Goal: Task Accomplishment & Management: Manage account settings

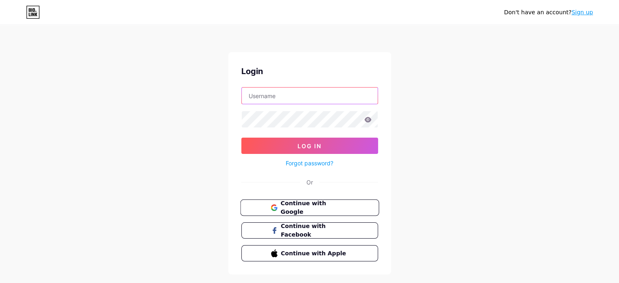
type input "[EMAIL_ADDRESS][DOMAIN_NAME]"
click at [317, 207] on span "Continue with Google" at bounding box center [314, 207] width 68 height 17
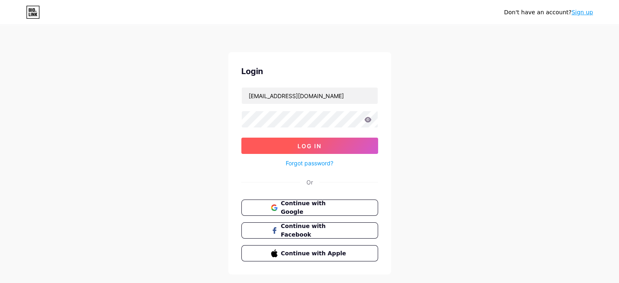
click at [328, 146] on button "Log In" at bounding box center [309, 146] width 137 height 16
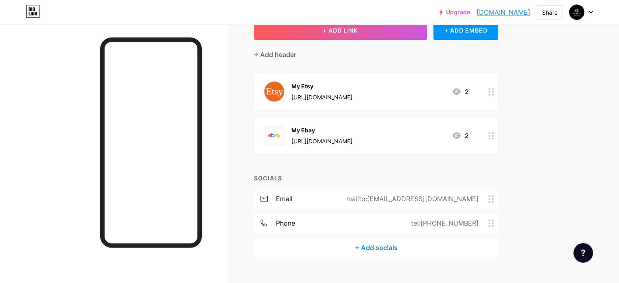
scroll to position [70, 0]
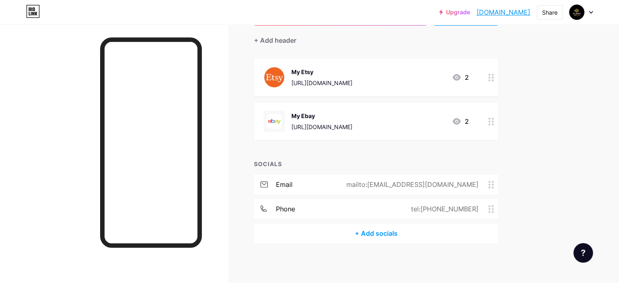
click at [470, 209] on div "tel:[PHONE_NUMBER]" at bounding box center [443, 209] width 90 height 10
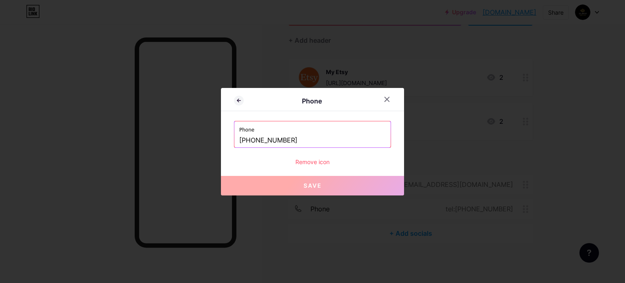
click at [255, 141] on input "[PHONE_NUMBER]" at bounding box center [312, 140] width 146 height 14
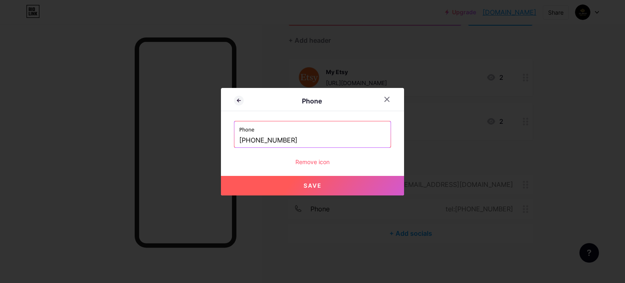
click at [332, 185] on button "Save" at bounding box center [312, 186] width 183 height 20
type input "tel:[PHONE_NUMBER]"
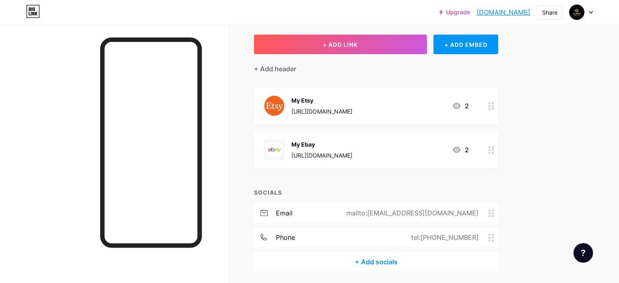
scroll to position [0, 0]
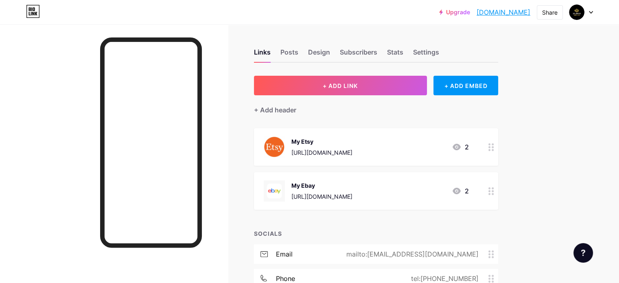
click at [469, 192] on div "2" at bounding box center [460, 191] width 17 height 10
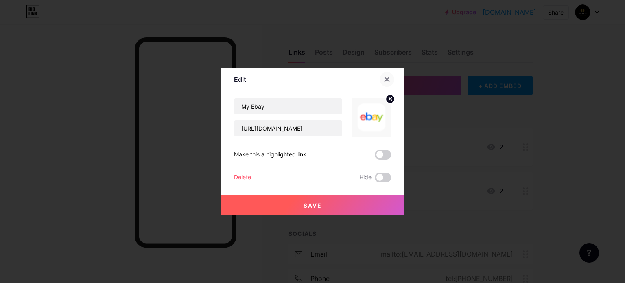
click at [387, 78] on icon at bounding box center [387, 79] width 7 height 7
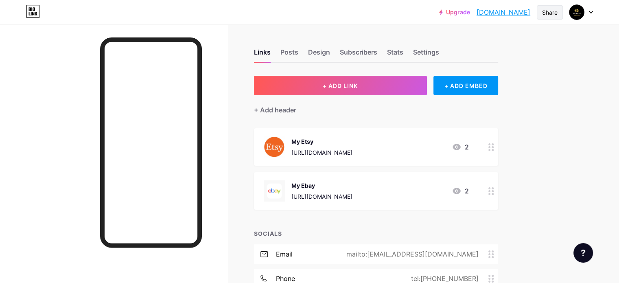
click at [552, 14] on div "Share" at bounding box center [549, 12] width 15 height 9
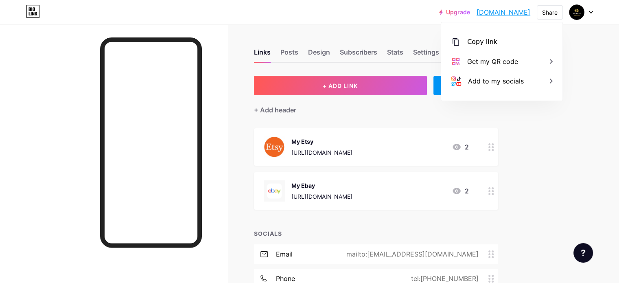
drag, startPoint x: 593, startPoint y: 53, endPoint x: 595, endPoint y: 50, distance: 4.4
click at [593, 53] on div "Upgrade 3dlonra.bio.lin... [DOMAIN_NAME] Share Copy link [DOMAIN_NAME] Get my Q…" at bounding box center [309, 176] width 619 height 353
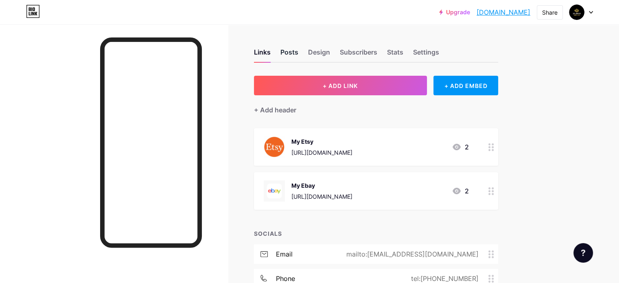
click at [298, 52] on div "Posts" at bounding box center [289, 54] width 18 height 15
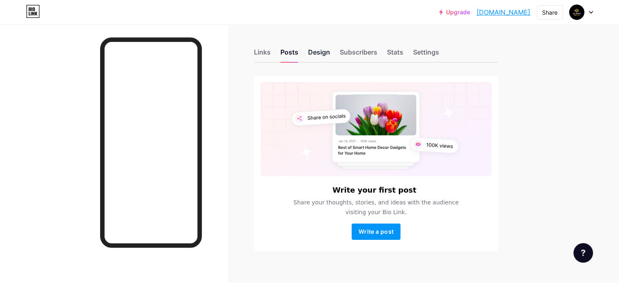
click at [330, 51] on div "Design" at bounding box center [319, 54] width 22 height 15
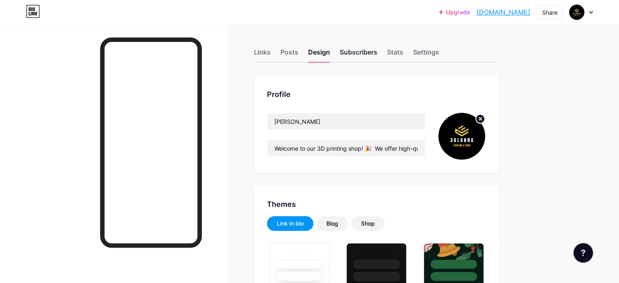
click at [377, 54] on div "Subscribers" at bounding box center [358, 54] width 37 height 15
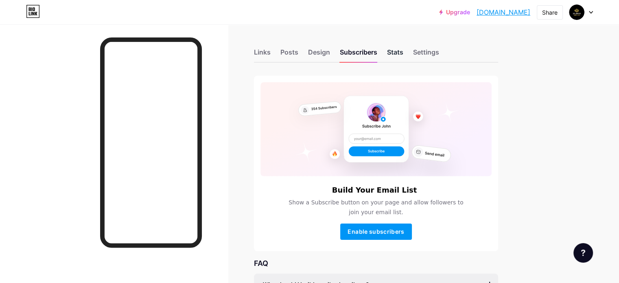
click at [403, 53] on div "Stats" at bounding box center [395, 54] width 16 height 15
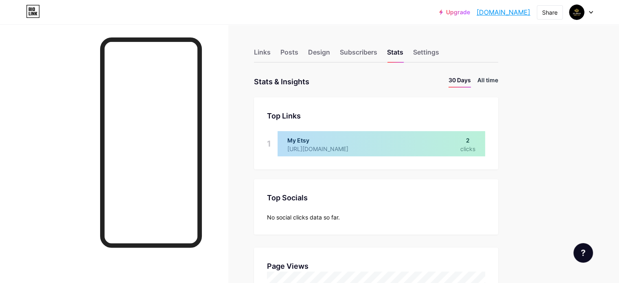
click at [498, 81] on li "All time" at bounding box center [487, 82] width 21 height 12
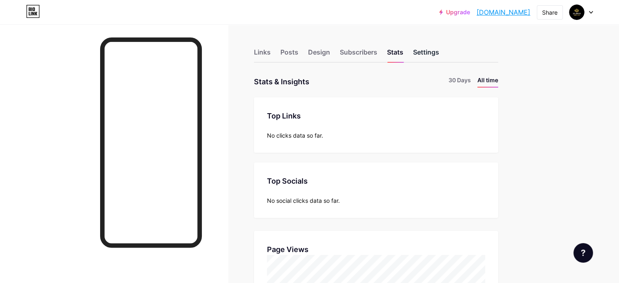
click at [439, 52] on div "Settings" at bounding box center [426, 54] width 26 height 15
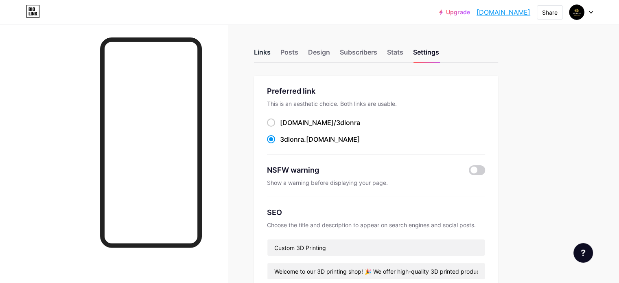
click at [271, 52] on div "Links" at bounding box center [262, 54] width 17 height 15
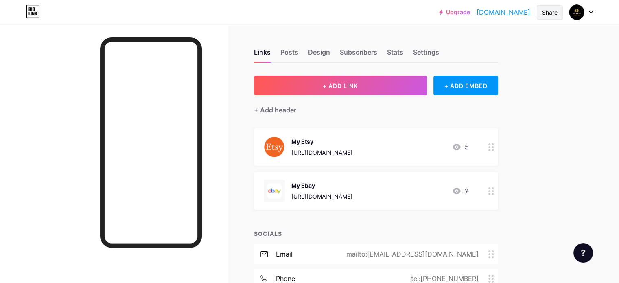
click at [551, 15] on div "Share" at bounding box center [549, 12] width 15 height 9
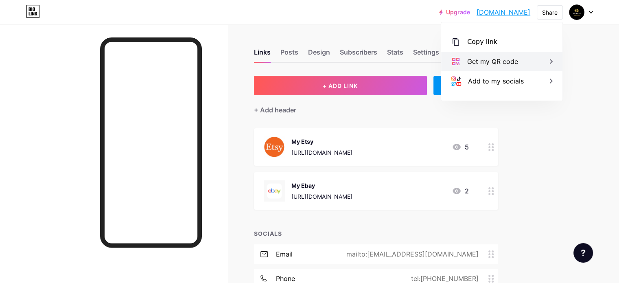
click at [493, 60] on div "Get my QR code" at bounding box center [492, 62] width 51 height 10
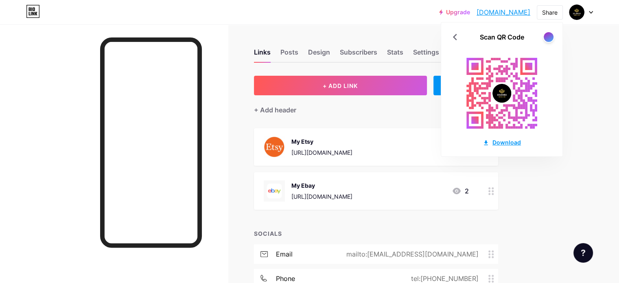
click at [506, 142] on div "Download" at bounding box center [501, 142] width 38 height 9
